Goal: Find contact information: Find contact information

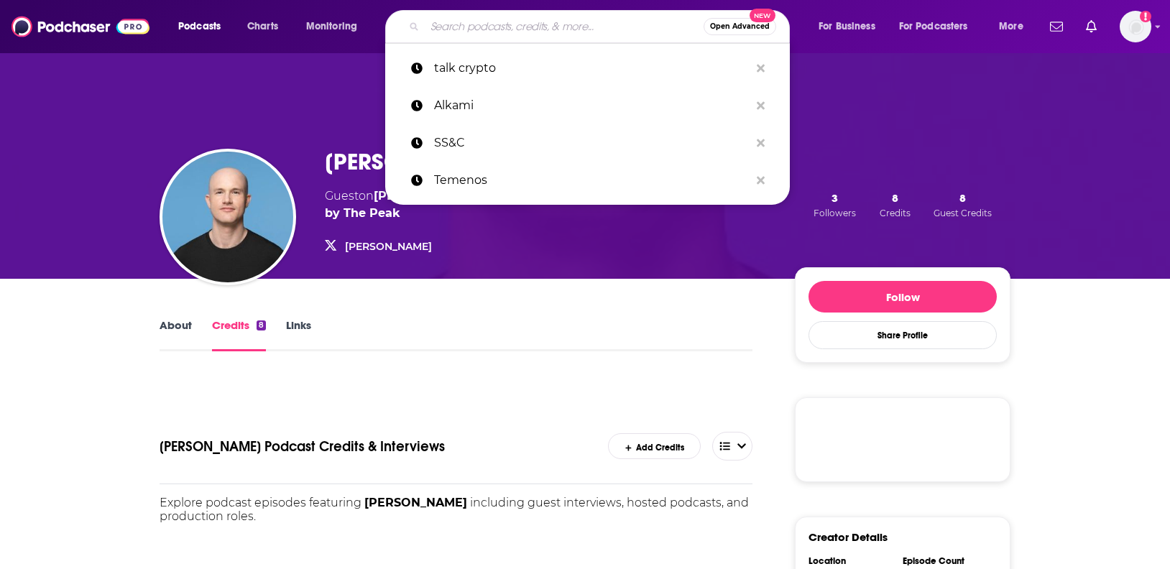
click at [522, 26] on input "Search podcasts, credits, & more..." at bounding box center [564, 26] width 279 height 23
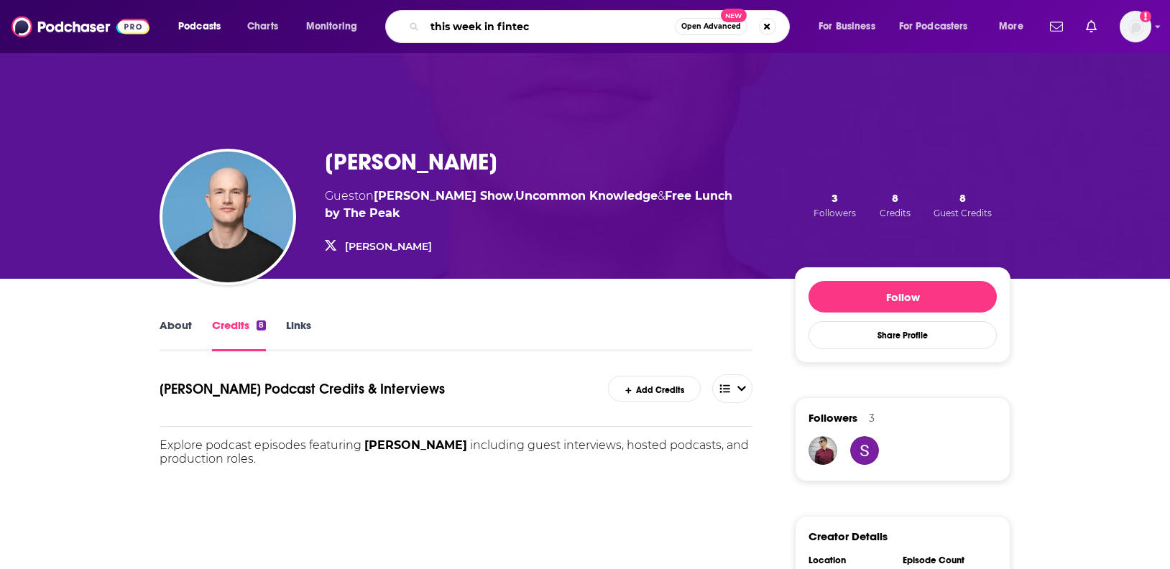
type input "this week in [GEOGRAPHIC_DATA]"
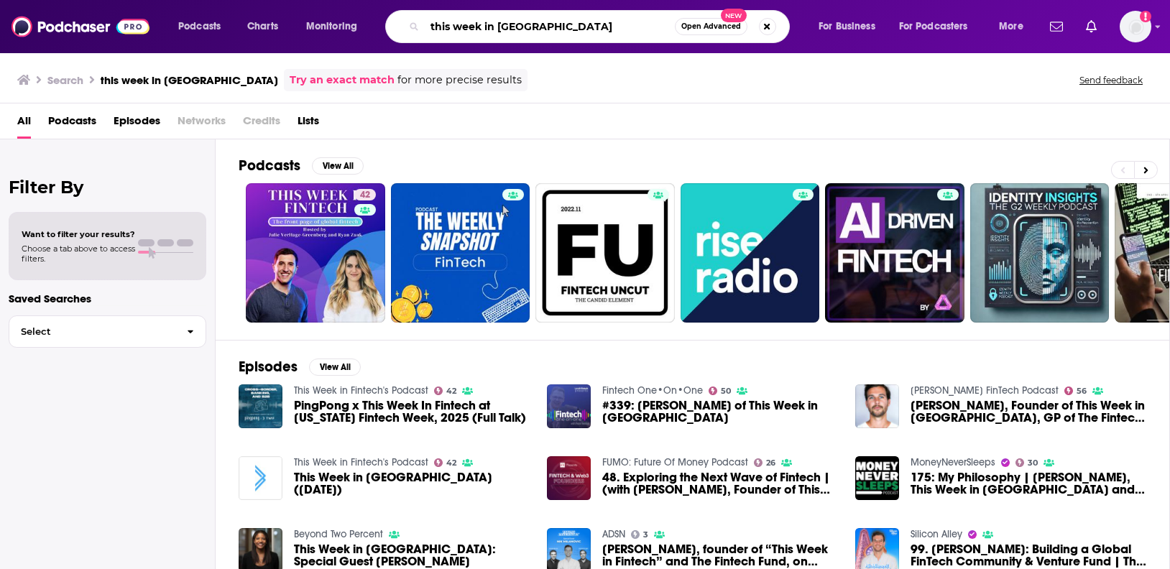
click at [569, 23] on input "this week in [GEOGRAPHIC_DATA]" at bounding box center [550, 26] width 250 height 23
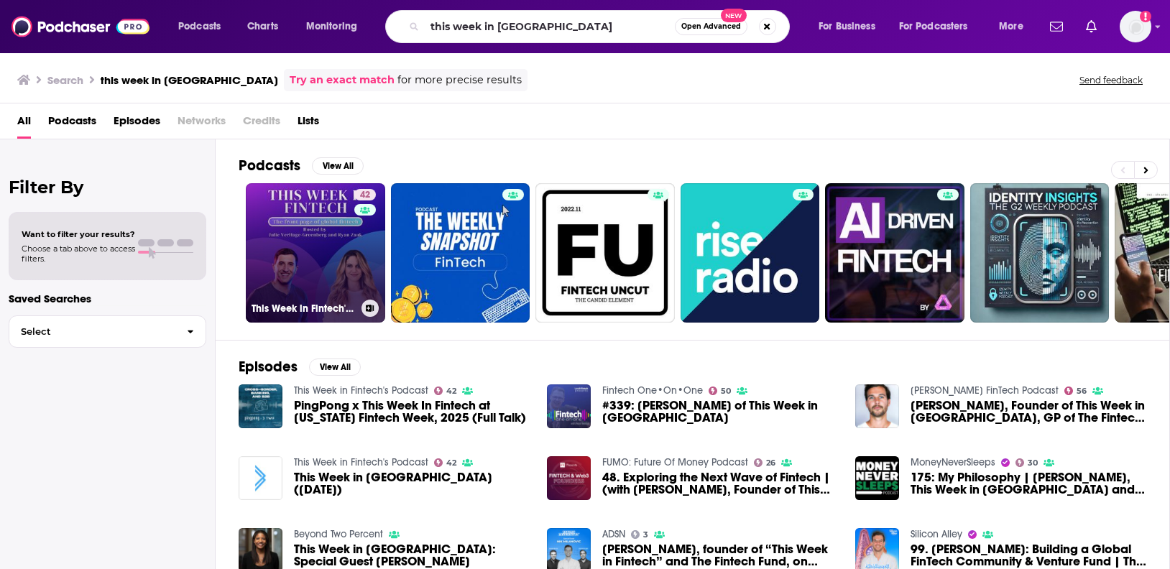
click at [294, 294] on link "42 This Week in Fintech's Podcast" at bounding box center [315, 252] width 139 height 139
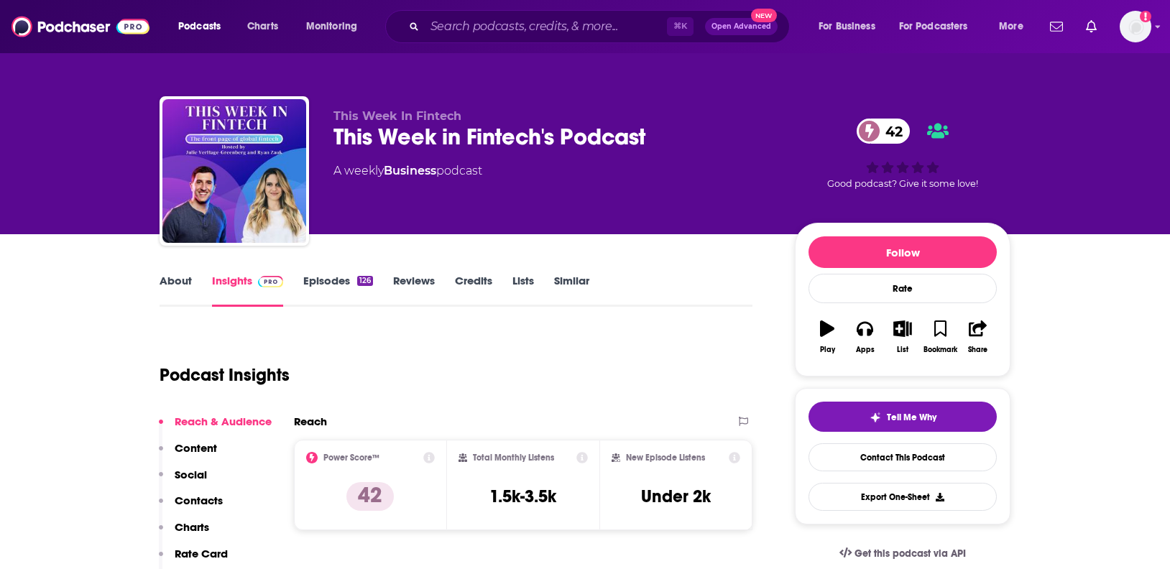
click at [384, 139] on div "This Week in Fintech's Podcast 42" at bounding box center [552, 137] width 438 height 28
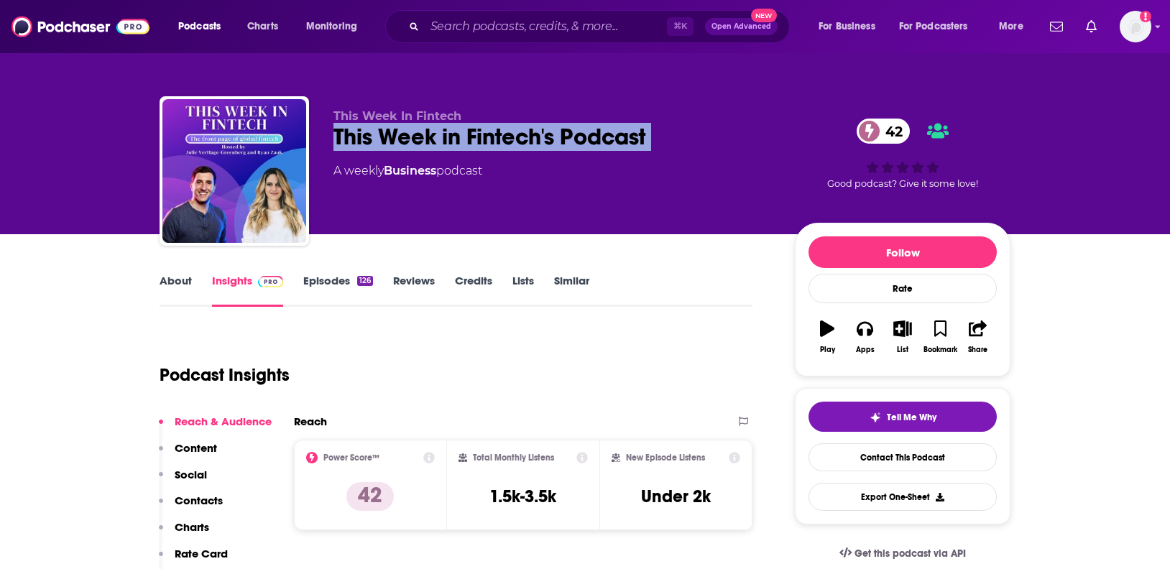
click at [384, 139] on div "This Week in Fintech's Podcast 42" at bounding box center [552, 137] width 438 height 28
copy div "This Week in Fintech's Podcast 42"
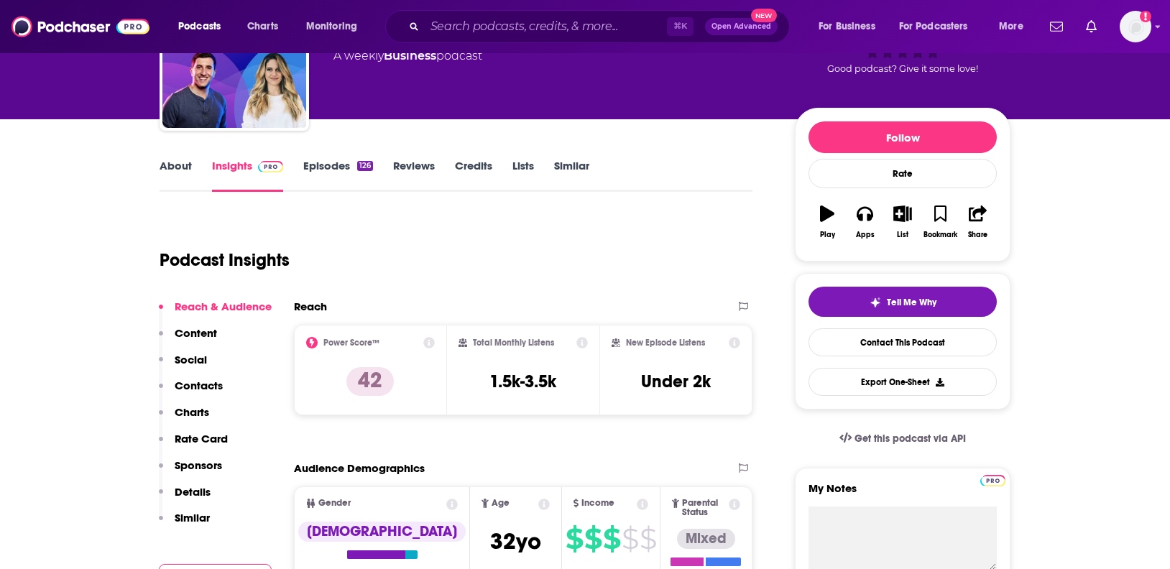
scroll to position [70, 0]
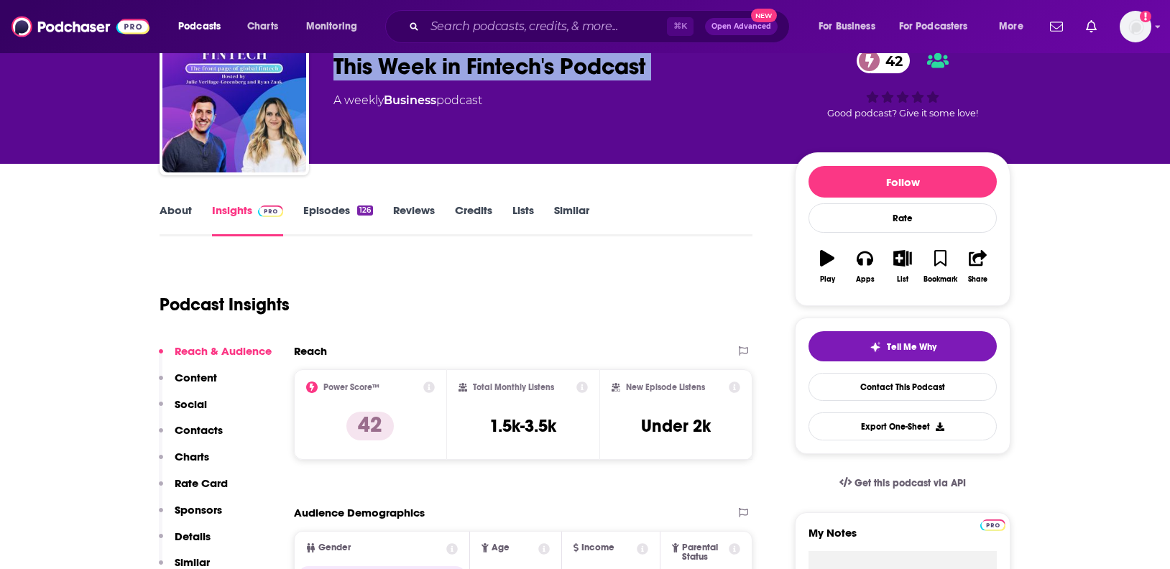
click at [335, 210] on link "Episodes 126" at bounding box center [338, 219] width 70 height 33
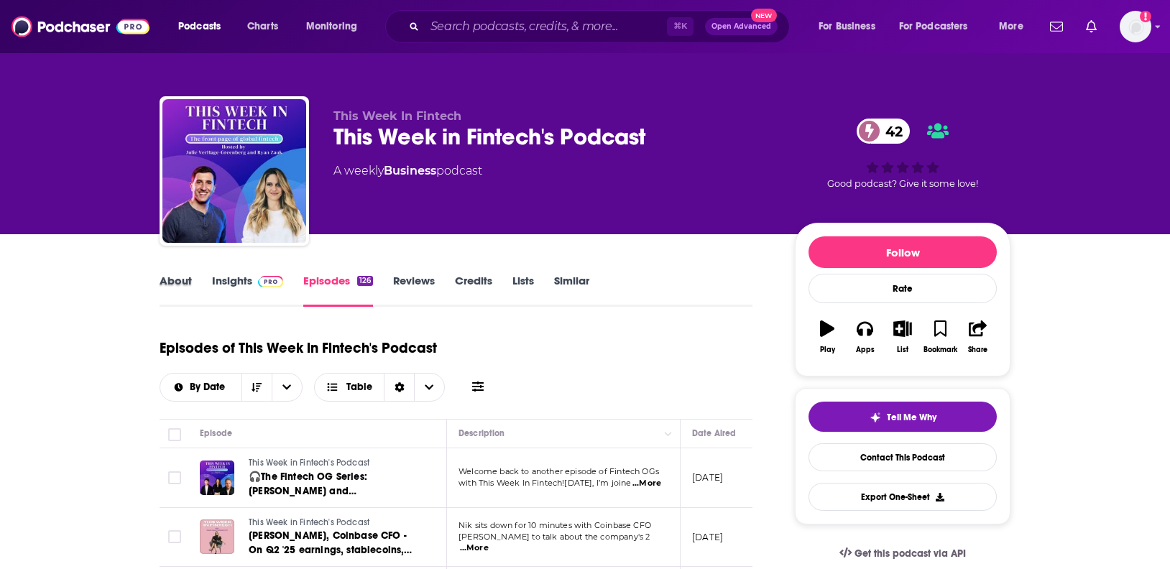
click at [209, 281] on div "About" at bounding box center [186, 290] width 52 height 33
click at [217, 281] on link "Insights" at bounding box center [247, 290] width 71 height 33
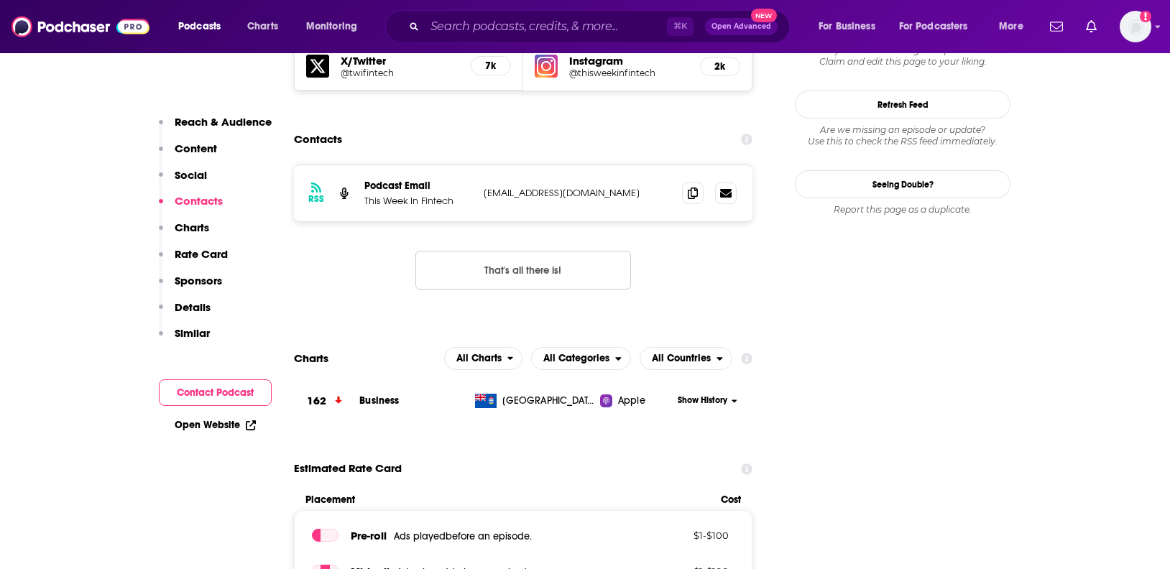
scroll to position [1297, 0]
drag, startPoint x: 630, startPoint y: 137, endPoint x: 485, endPoint y: 137, distance: 144.4
click at [485, 188] on p "podcasts@thisweekinfintech.com" at bounding box center [577, 194] width 187 height 12
copy p "podcasts@thisweekinfintech.com"
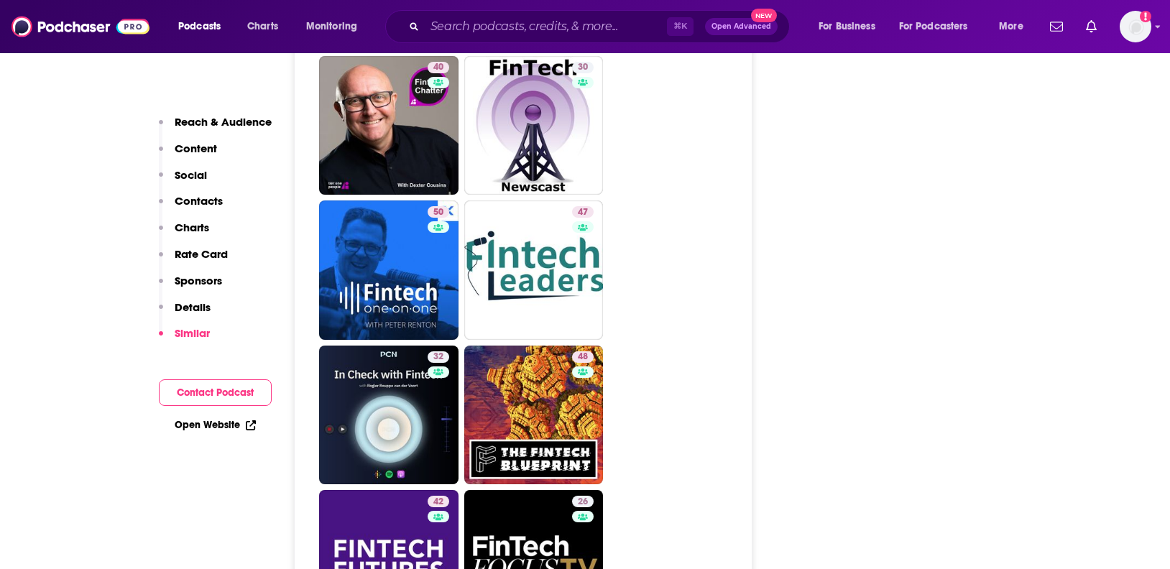
scroll to position [2661, 0]
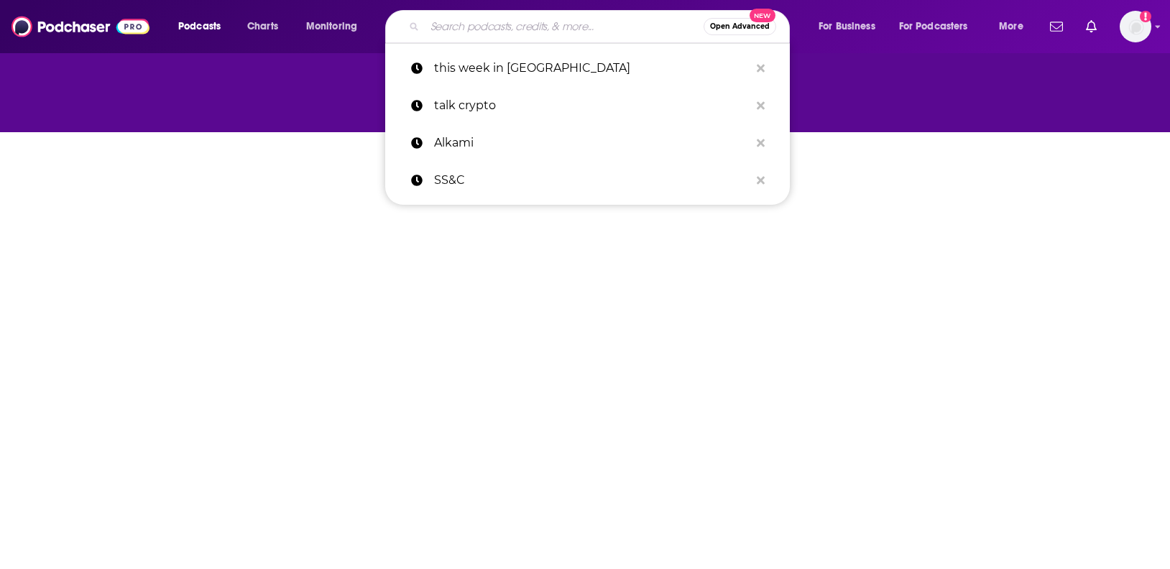
click at [492, 23] on input "Search podcasts, credits, & more..." at bounding box center [564, 26] width 279 height 23
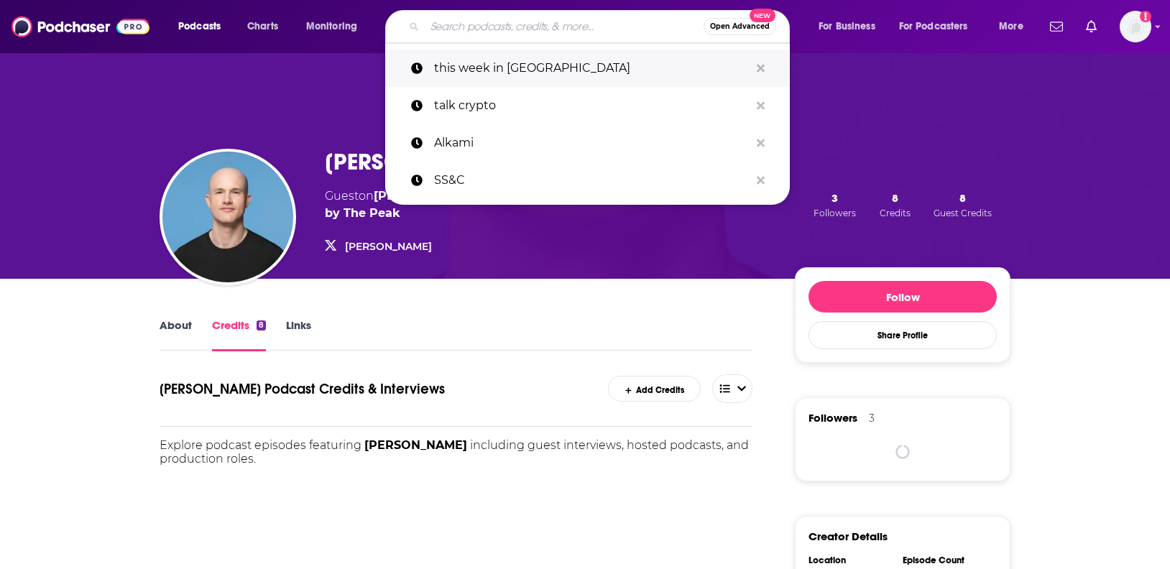
click at [502, 55] on p "this week in [GEOGRAPHIC_DATA]" at bounding box center [591, 68] width 315 height 37
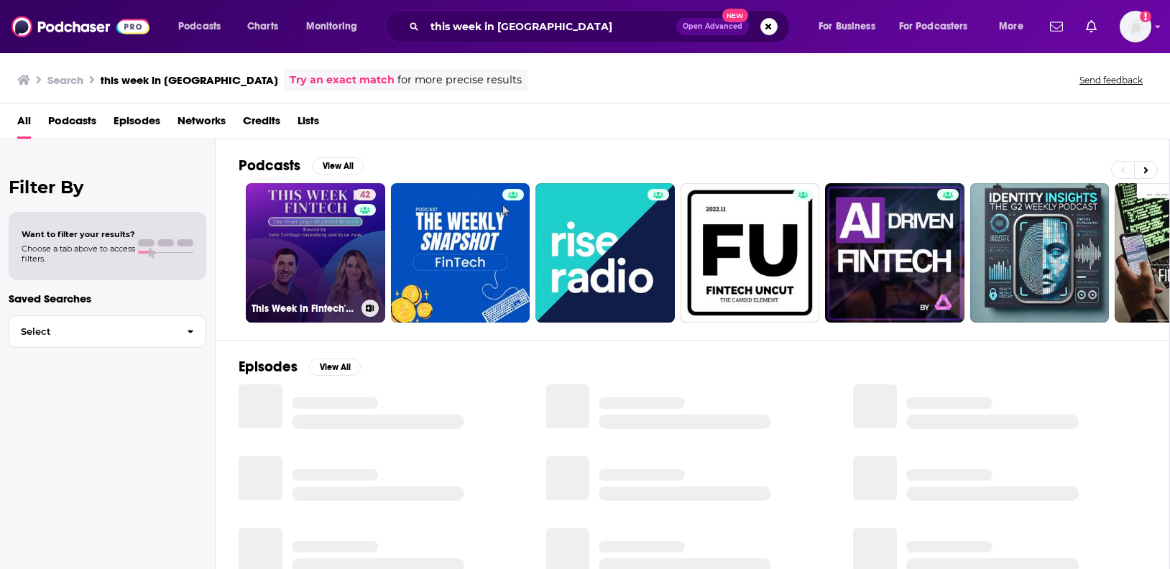
click at [332, 239] on link "42 This Week in Fintech's Podcast" at bounding box center [315, 252] width 139 height 139
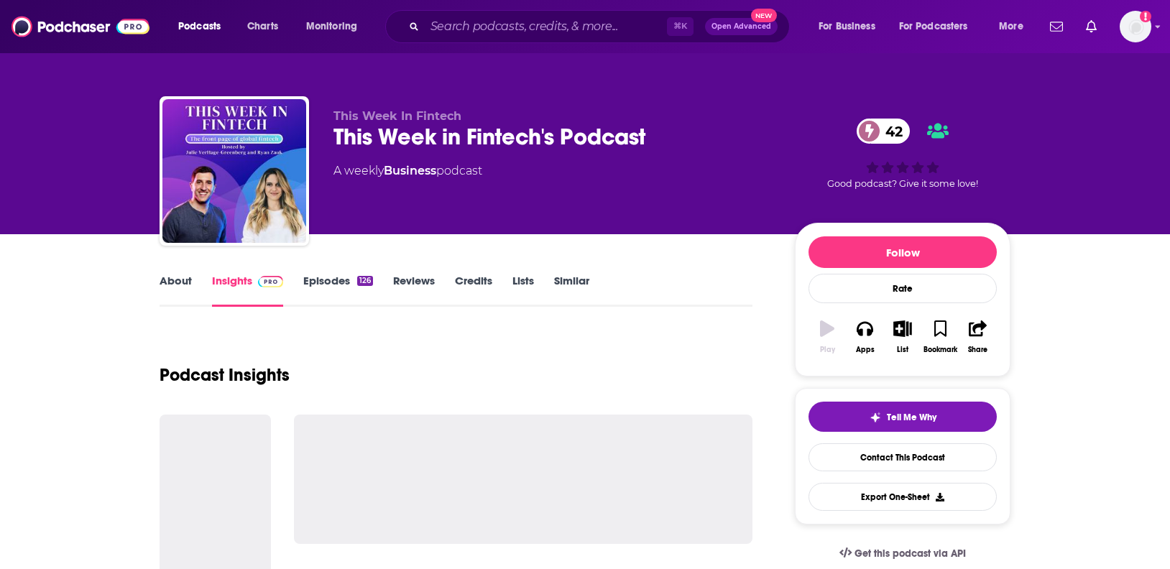
click at [575, 279] on link "Similar" at bounding box center [571, 290] width 35 height 33
